Goal: Check status: Check status

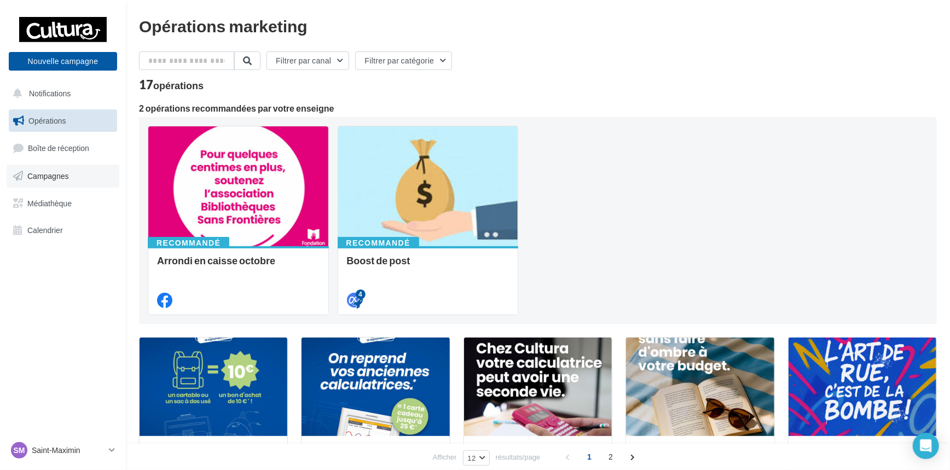
click at [61, 177] on span "Campagnes" at bounding box center [48, 175] width 42 height 9
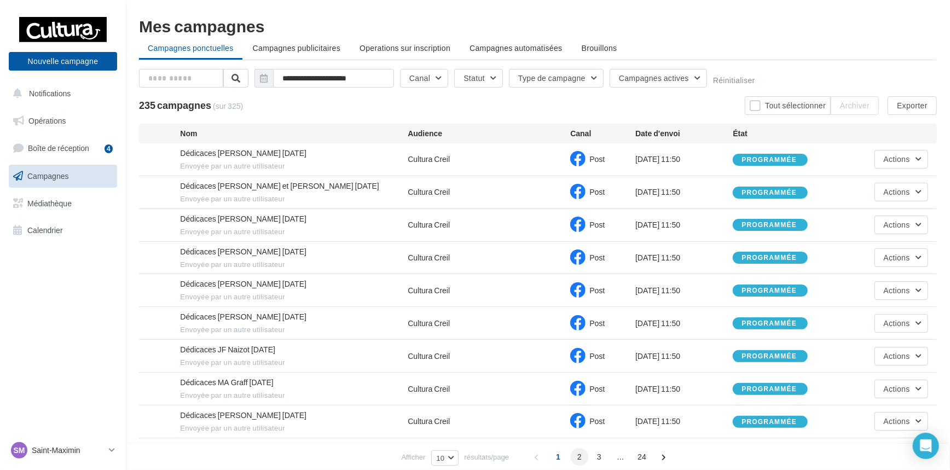
click at [580, 459] on span "2" at bounding box center [580, 457] width 18 height 18
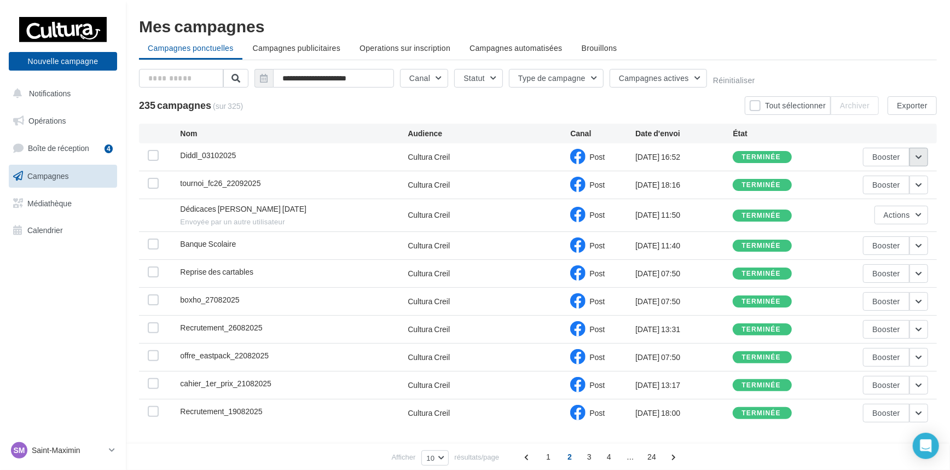
click at [918, 155] on button "button" at bounding box center [919, 157] width 19 height 19
click at [873, 181] on button "Voir les résultats" at bounding box center [873, 183] width 109 height 28
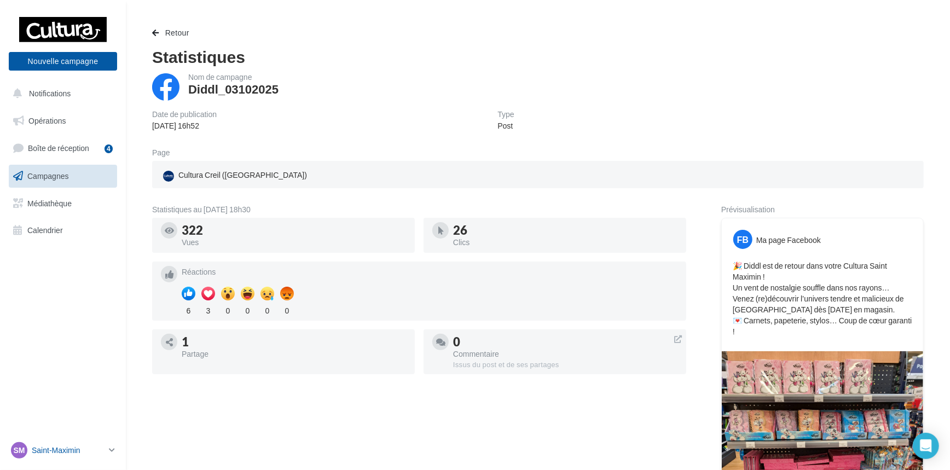
click at [113, 450] on icon at bounding box center [112, 449] width 6 height 9
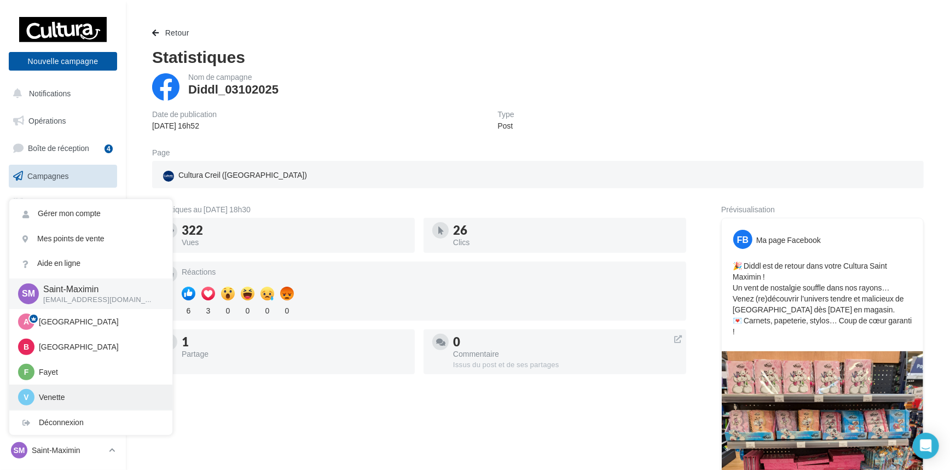
click at [81, 394] on p "Venette" at bounding box center [99, 397] width 120 height 11
